Goal: Information Seeking & Learning: Learn about a topic

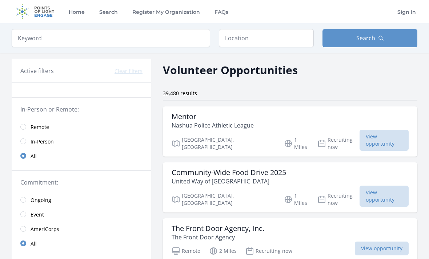
click at [289, 171] on div "Community-Wide Food Drive 2025 United Way of Greater Nashua" at bounding box center [289, 176] width 237 height 17
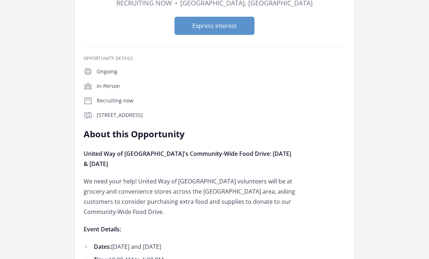
scroll to position [97, 0]
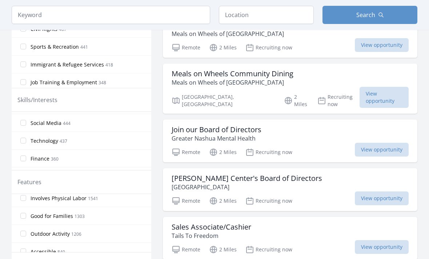
scroll to position [283, 0]
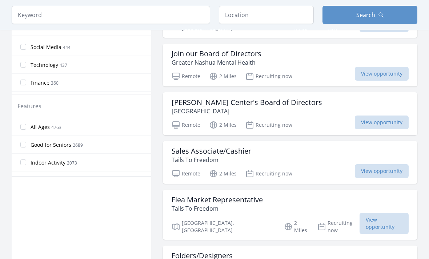
click at [22, 126] on input "All Ages 4763" at bounding box center [23, 127] width 6 height 6
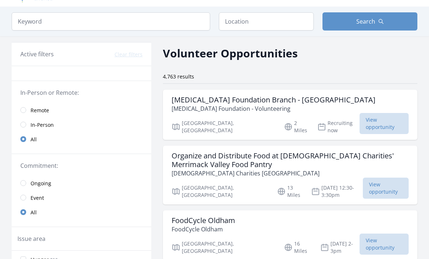
click at [317, 95] on div "Leukaemia Foundation Branch - VIC Leukaemia Foundation - Volunteering Hudson, N…" at bounding box center [290, 115] width 254 height 50
click at [23, 105] on link "Remote" at bounding box center [81, 110] width 139 height 15
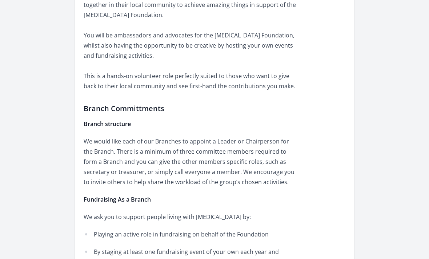
scroll to position [330, 0]
